Goal: Navigation & Orientation: Go to known website

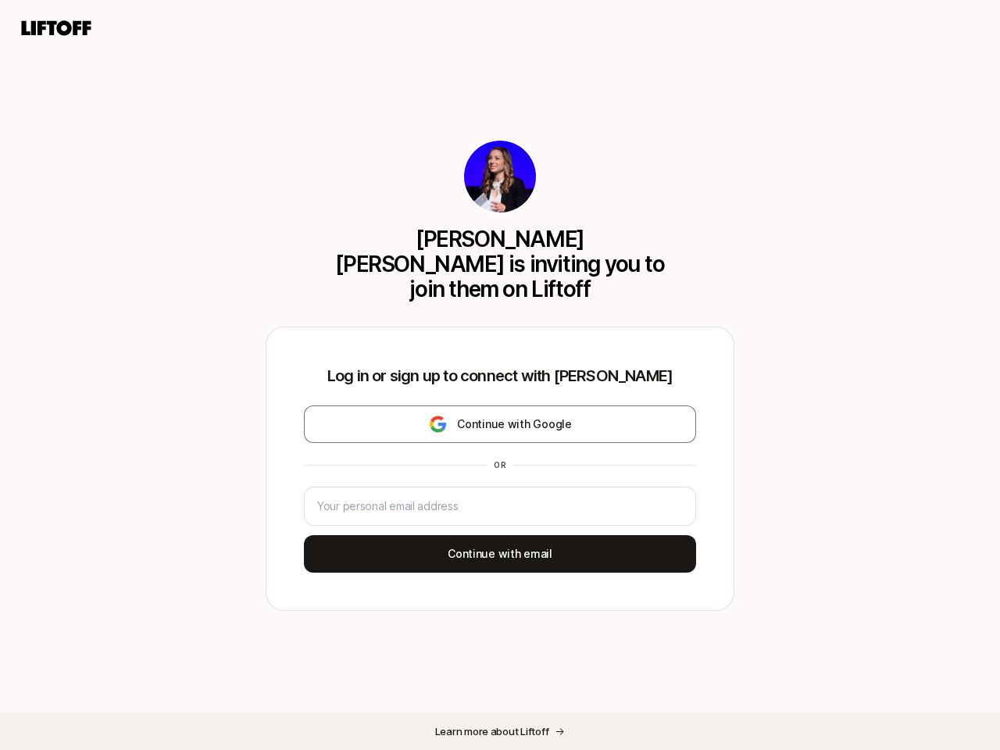
click at [500, 375] on div "Log in or sign up to connect with [PERSON_NAME] Continue with Google or Continu…" at bounding box center [499, 468] width 467 height 283
click at [56, 28] on icon at bounding box center [56, 28] width 75 height 22
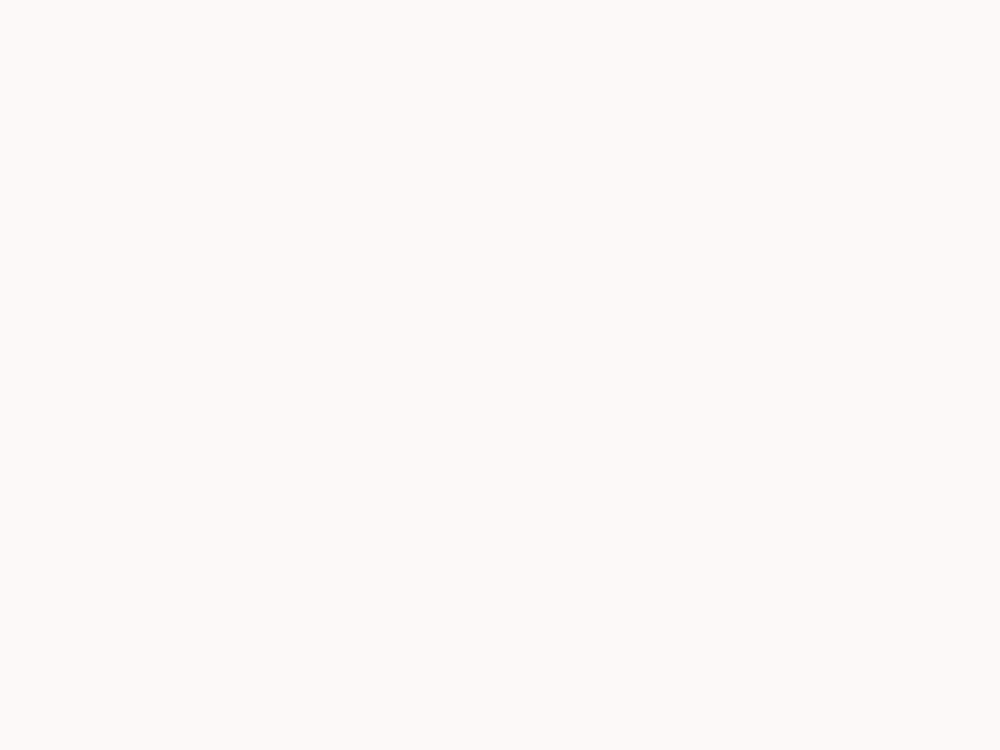
click at [500, 412] on div at bounding box center [500, 375] width 1000 height 750
click at [500, 542] on div at bounding box center [500, 375] width 1000 height 750
click at [500, 731] on div at bounding box center [500, 375] width 1000 height 750
